Goal: Information Seeking & Learning: Compare options

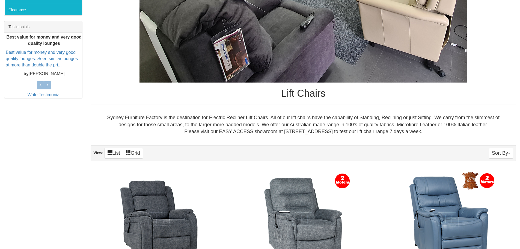
scroll to position [491, 0]
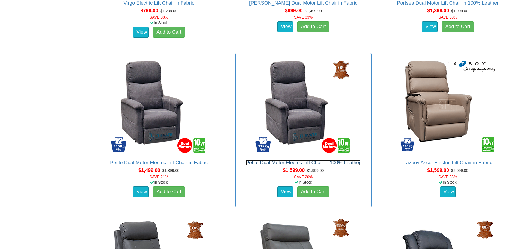
click at [299, 163] on link "Petite Dual Motor Electric Lift Chair in 100% Leather" at bounding box center [303, 162] width 115 height 5
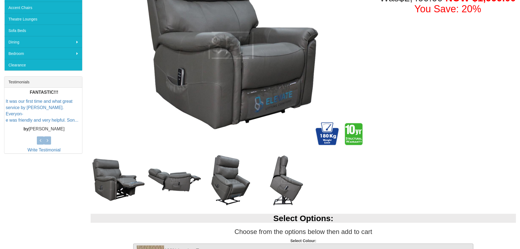
scroll to position [27, 0]
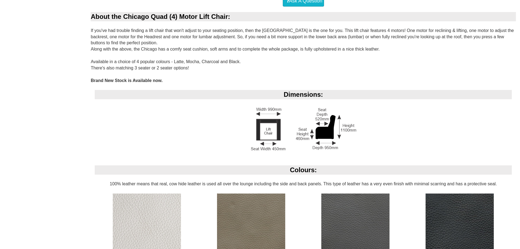
scroll to position [464, 0]
